Goal: Task Accomplishment & Management: Manage account settings

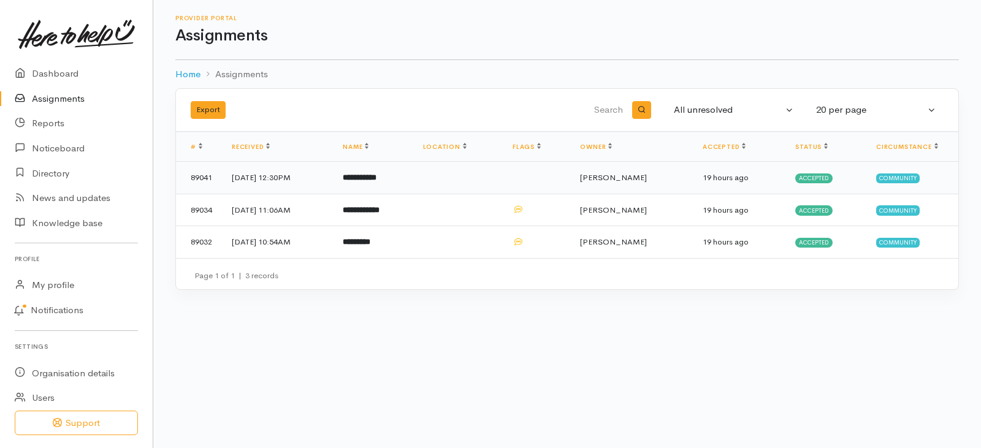
scroll to position [34, 0]
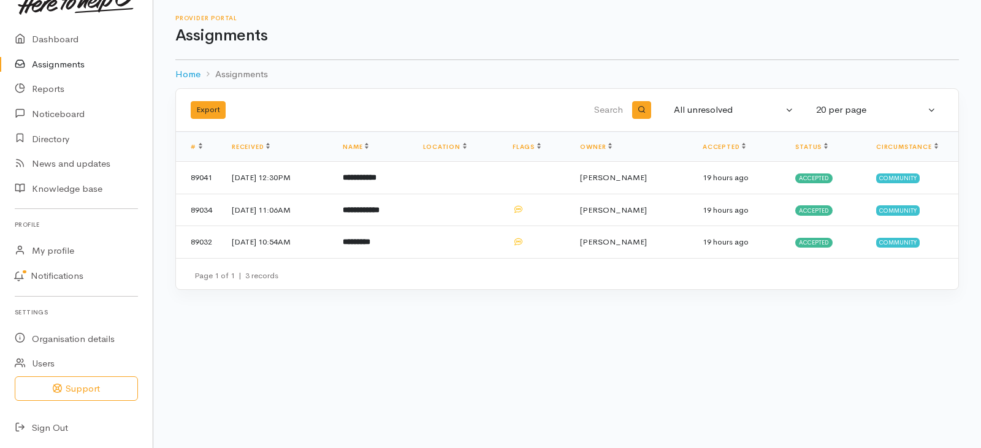
click at [59, 66] on link "Assignments" at bounding box center [76, 64] width 153 height 25
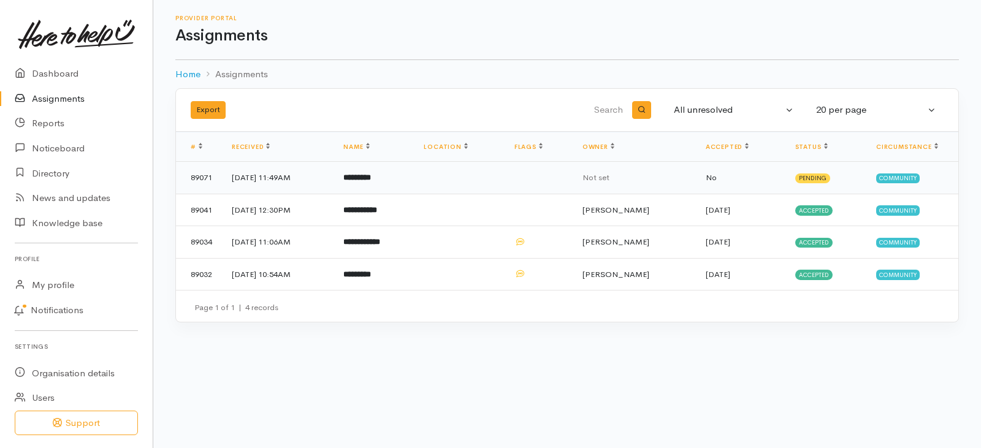
click at [371, 179] on b "*********" at bounding box center [357, 177] width 28 height 8
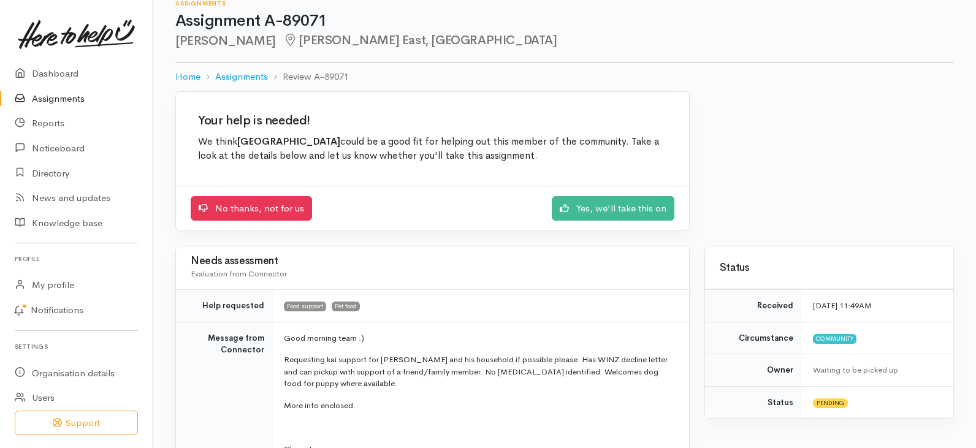
scroll to position [13, 0]
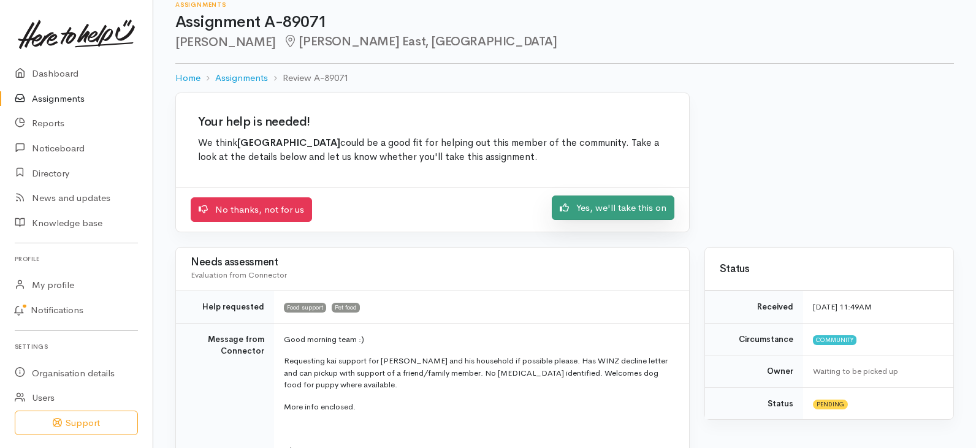
click at [596, 211] on link "Yes, we'll take this on" at bounding box center [613, 208] width 123 height 25
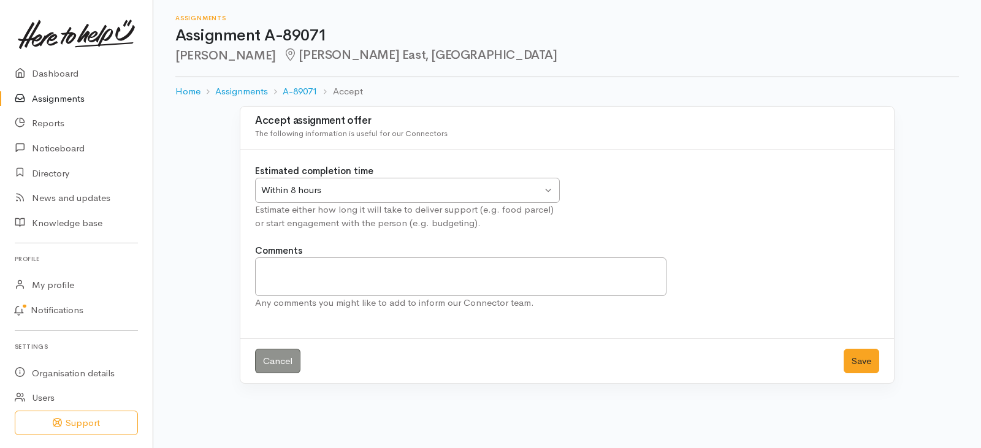
click at [544, 187] on div "Within 8 hours Within 8 hours" at bounding box center [407, 190] width 305 height 25
click at [855, 362] on button "Save" at bounding box center [861, 361] width 36 height 25
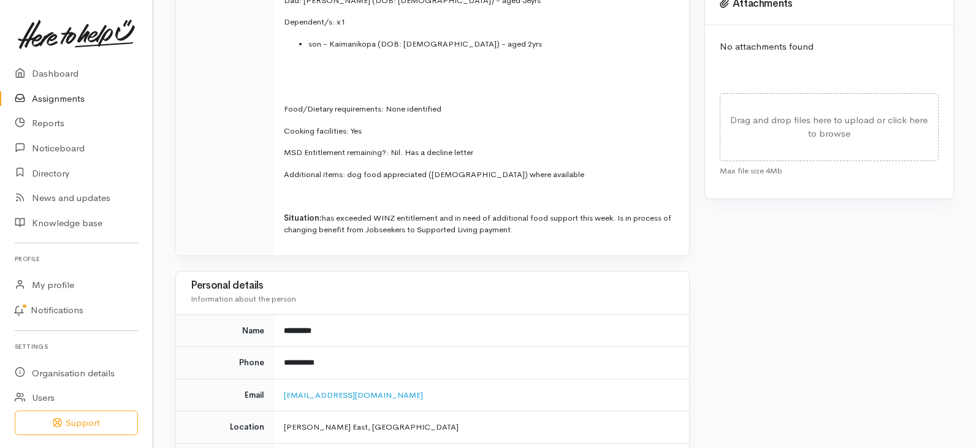
scroll to position [552, 0]
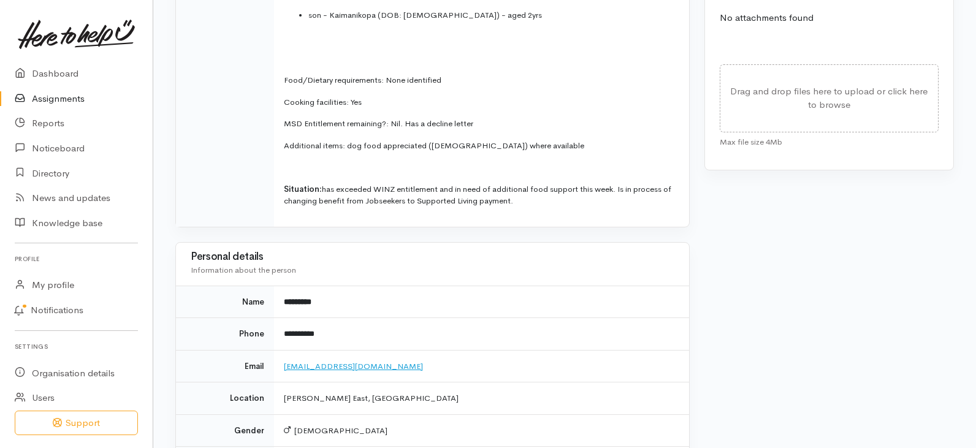
click at [351, 367] on link "[EMAIL_ADDRESS][DOMAIN_NAME]" at bounding box center [353, 366] width 139 height 10
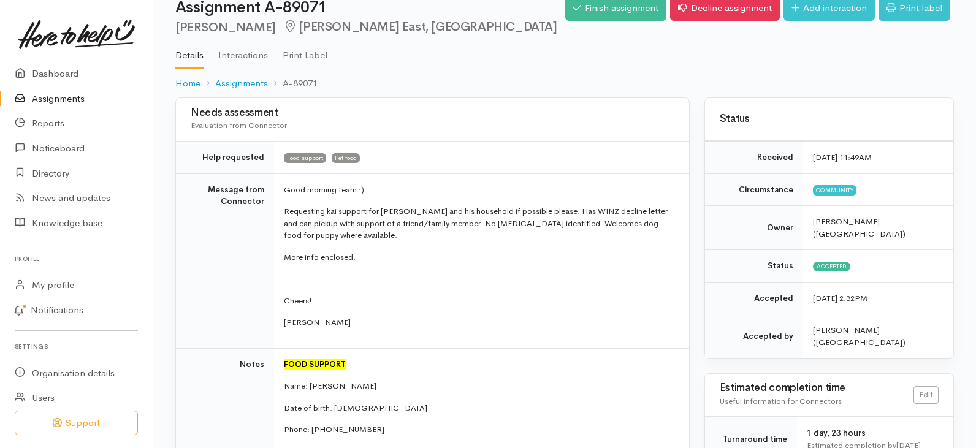
scroll to position [0, 0]
